Goal: Task Accomplishment & Management: Use online tool/utility

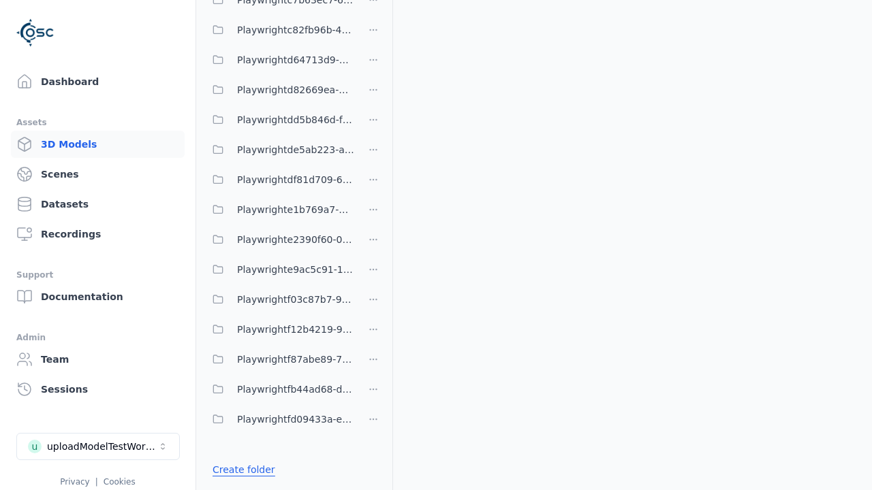
click at [239, 470] on link "Create folder" at bounding box center [244, 470] width 63 height 14
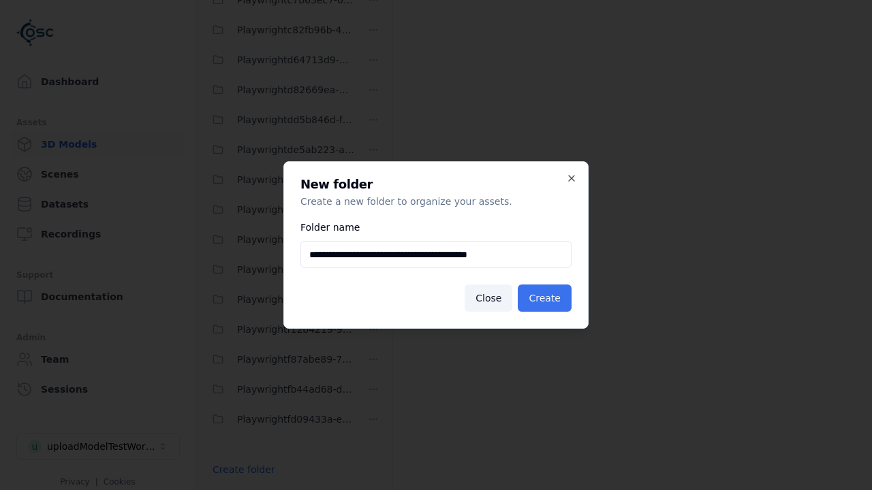
type input "**********"
click at [547, 298] on button "Create" at bounding box center [545, 298] width 54 height 27
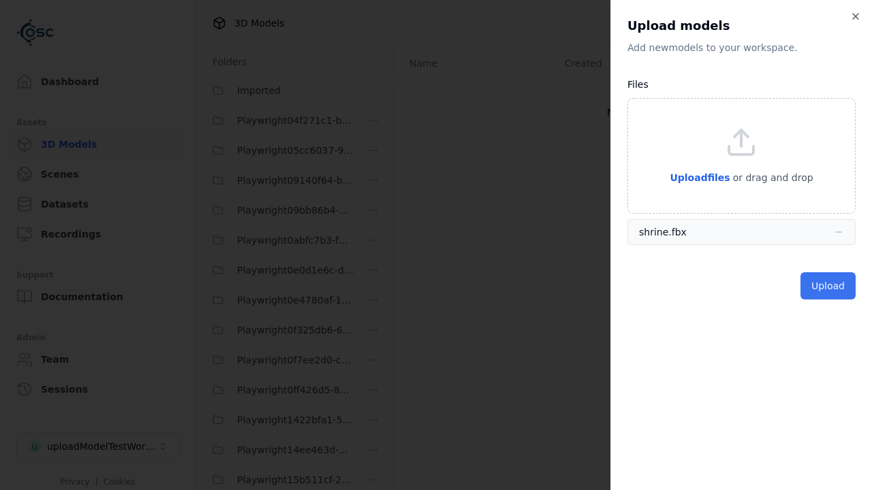
click at [830, 286] on button "Upload" at bounding box center [827, 285] width 55 height 27
